Goal: Information Seeking & Learning: Learn about a topic

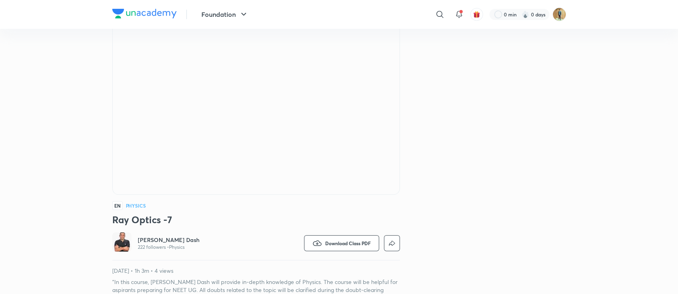
scroll to position [35, 0]
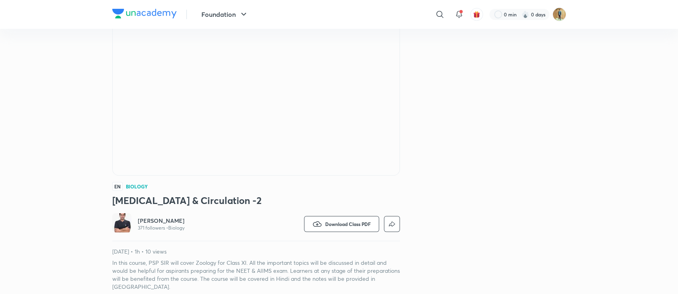
scroll to position [106, 0]
